Goal: Task Accomplishment & Management: Use online tool/utility

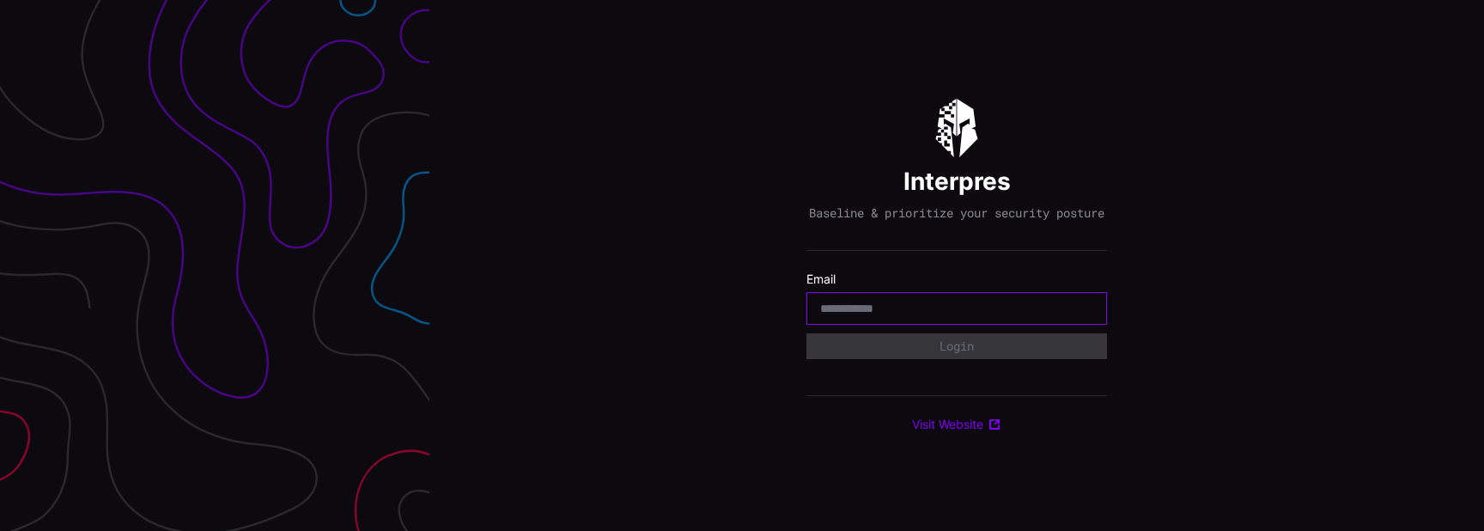
click at [904, 316] on input "email" at bounding box center [956, 308] width 273 height 15
type input "**********"
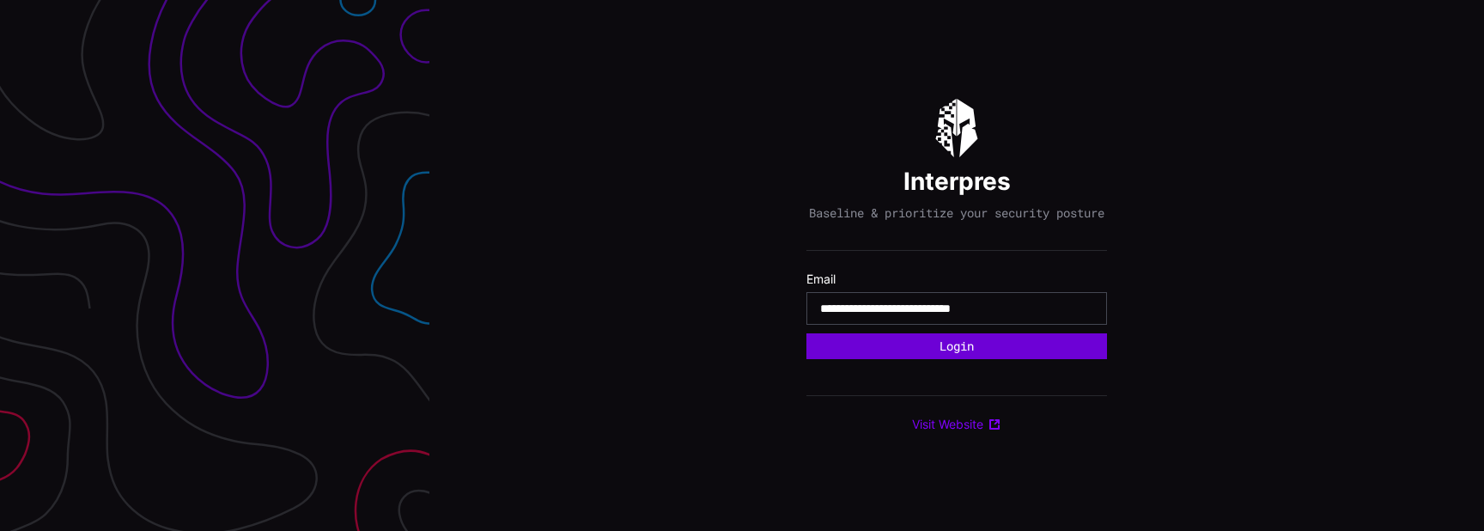
click at [997, 359] on button "Login" at bounding box center [956, 346] width 301 height 26
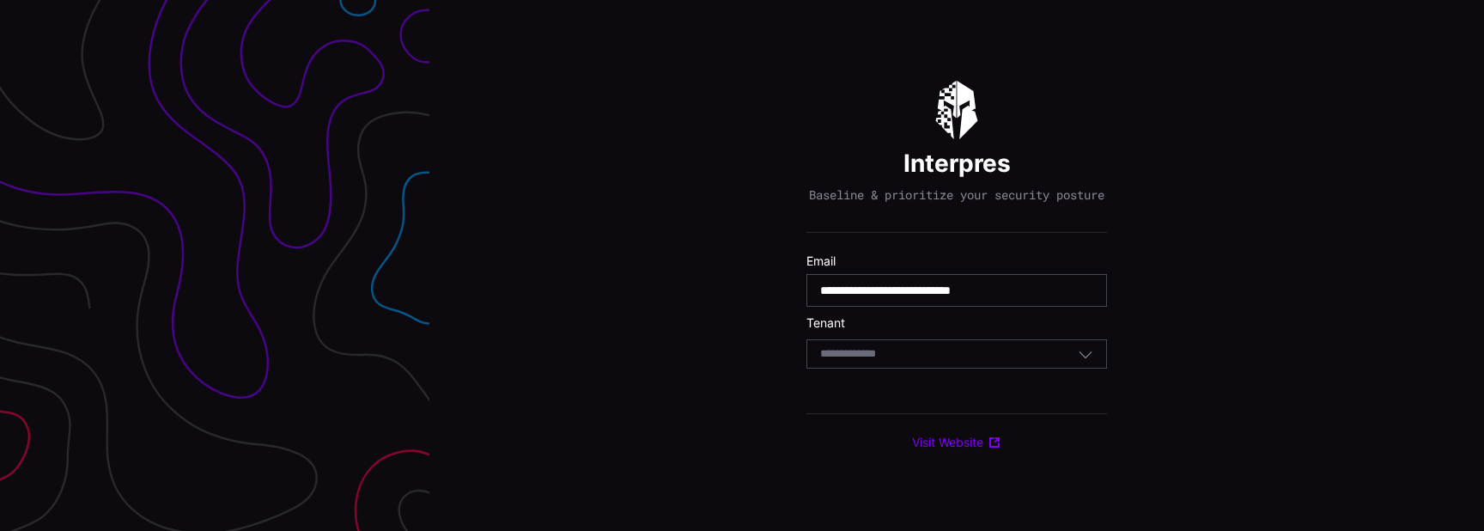
click at [1002, 361] on div "Select Tenant" at bounding box center [949, 353] width 258 height 15
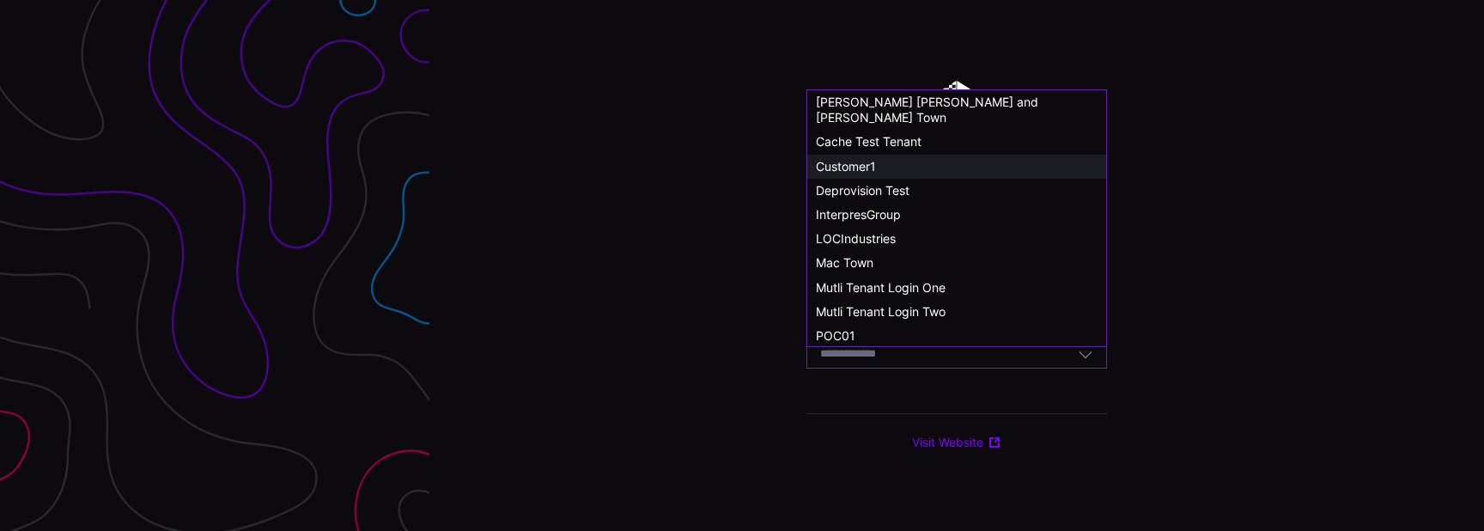
click at [883, 159] on div "Customer1" at bounding box center [957, 166] width 282 height 15
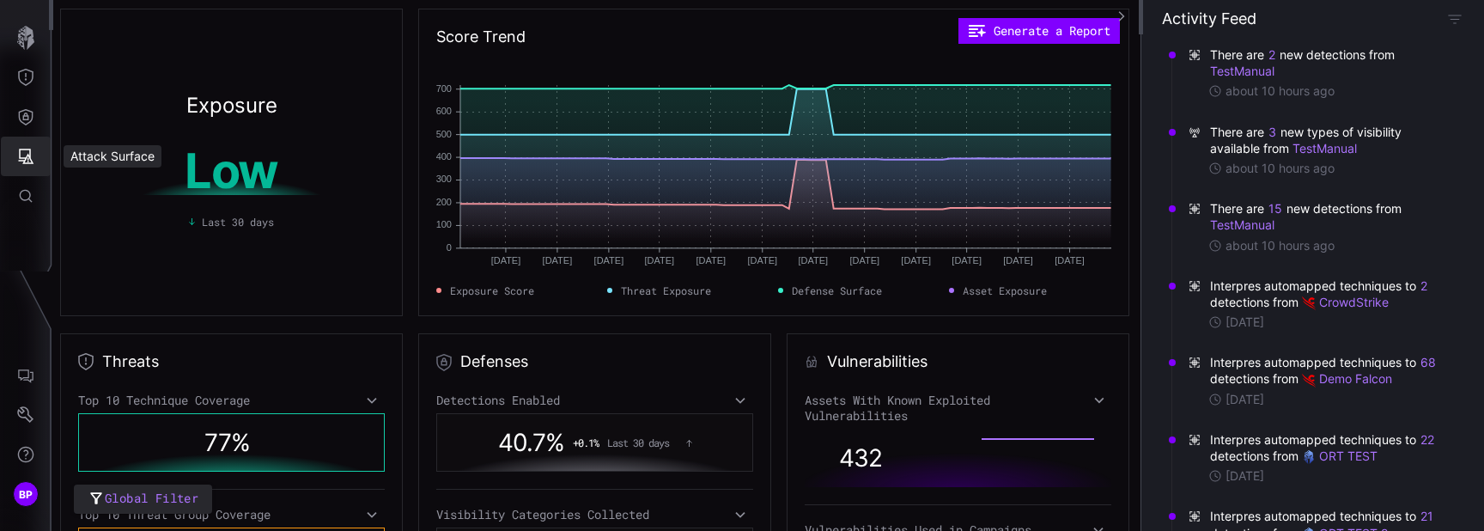
click at [25, 168] on button "Attack Surface" at bounding box center [26, 156] width 50 height 39
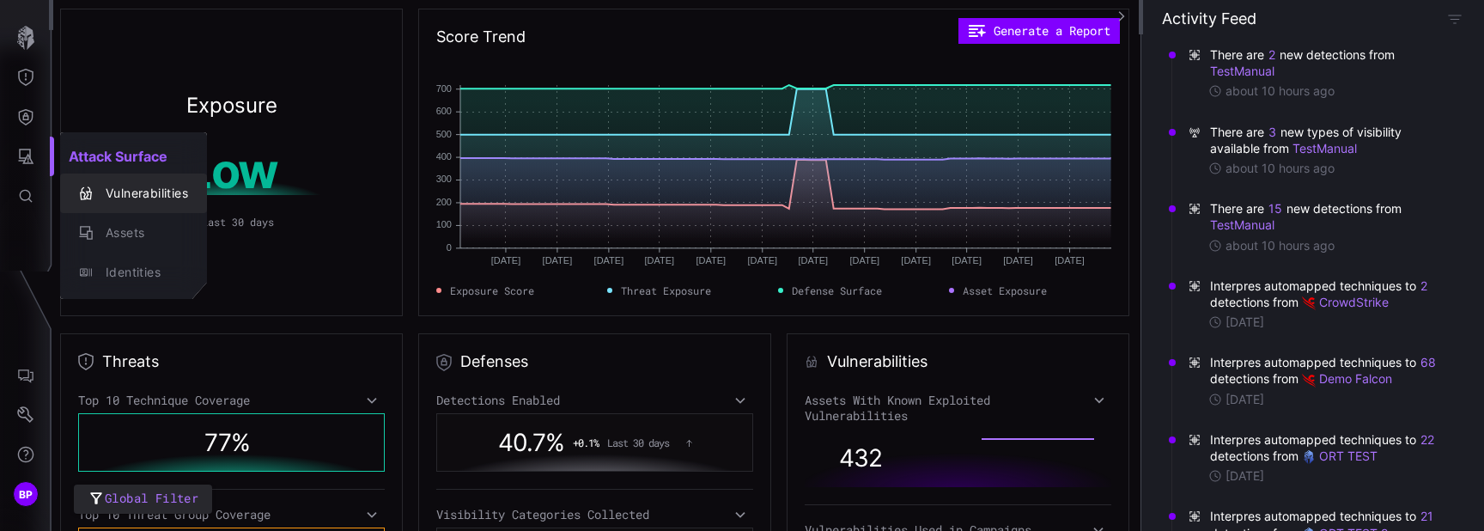
click at [134, 176] on button "Vulnerabilities" at bounding box center [133, 192] width 147 height 39
